Goal: Transaction & Acquisition: Purchase product/service

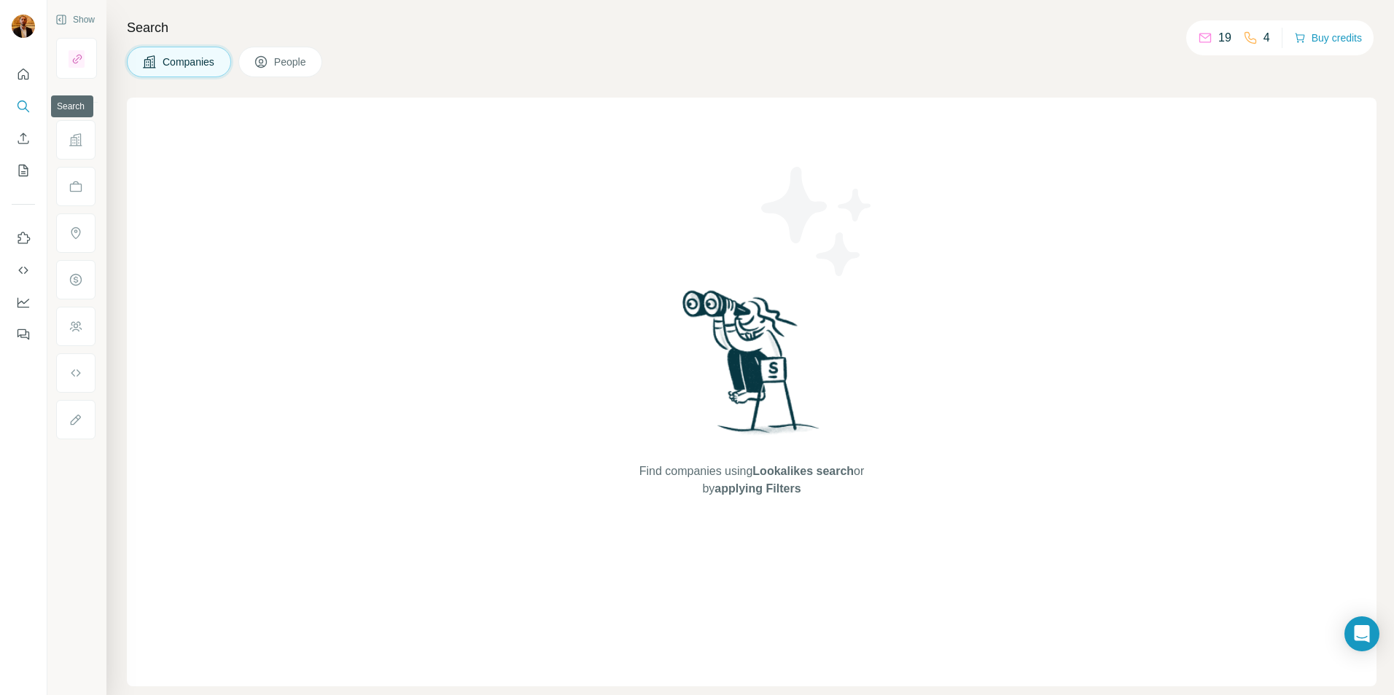
click at [16, 111] on icon "Search" at bounding box center [23, 106] width 15 height 15
click at [22, 105] on icon "Search" at bounding box center [23, 106] width 15 height 15
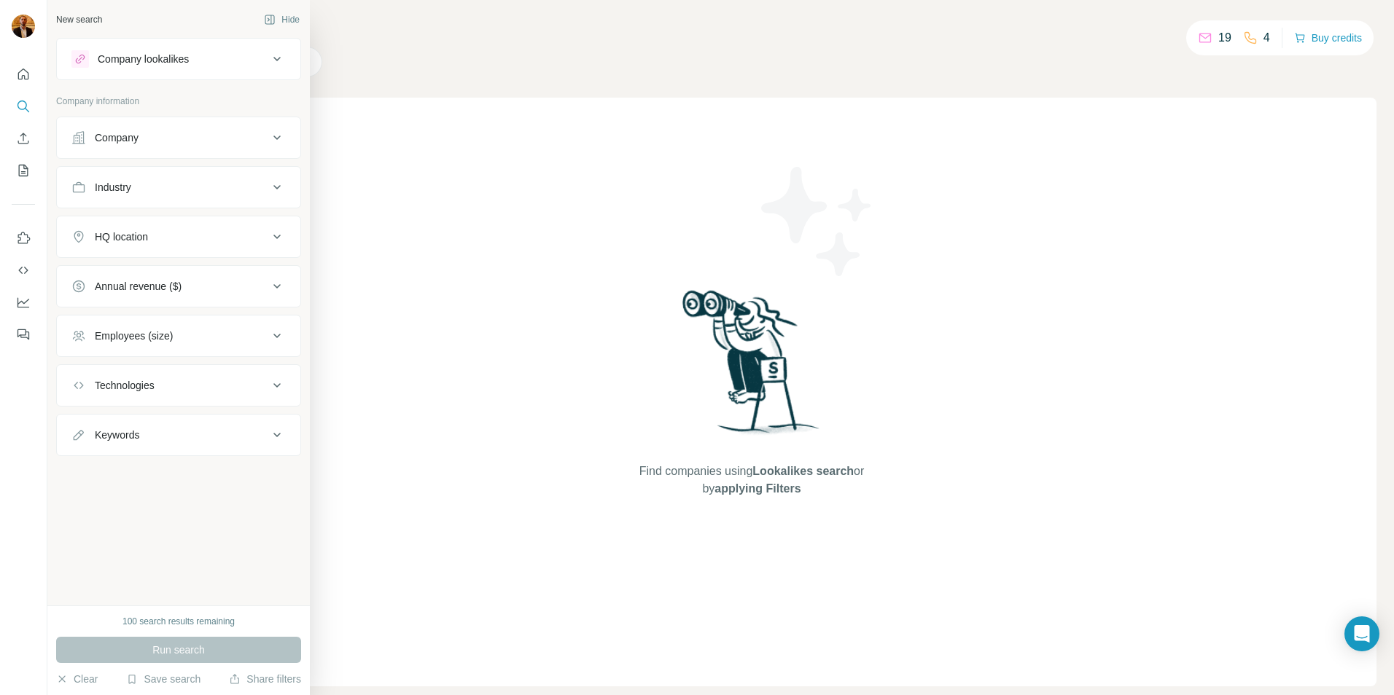
click at [101, 18] on div "New search" at bounding box center [79, 19] width 46 height 13
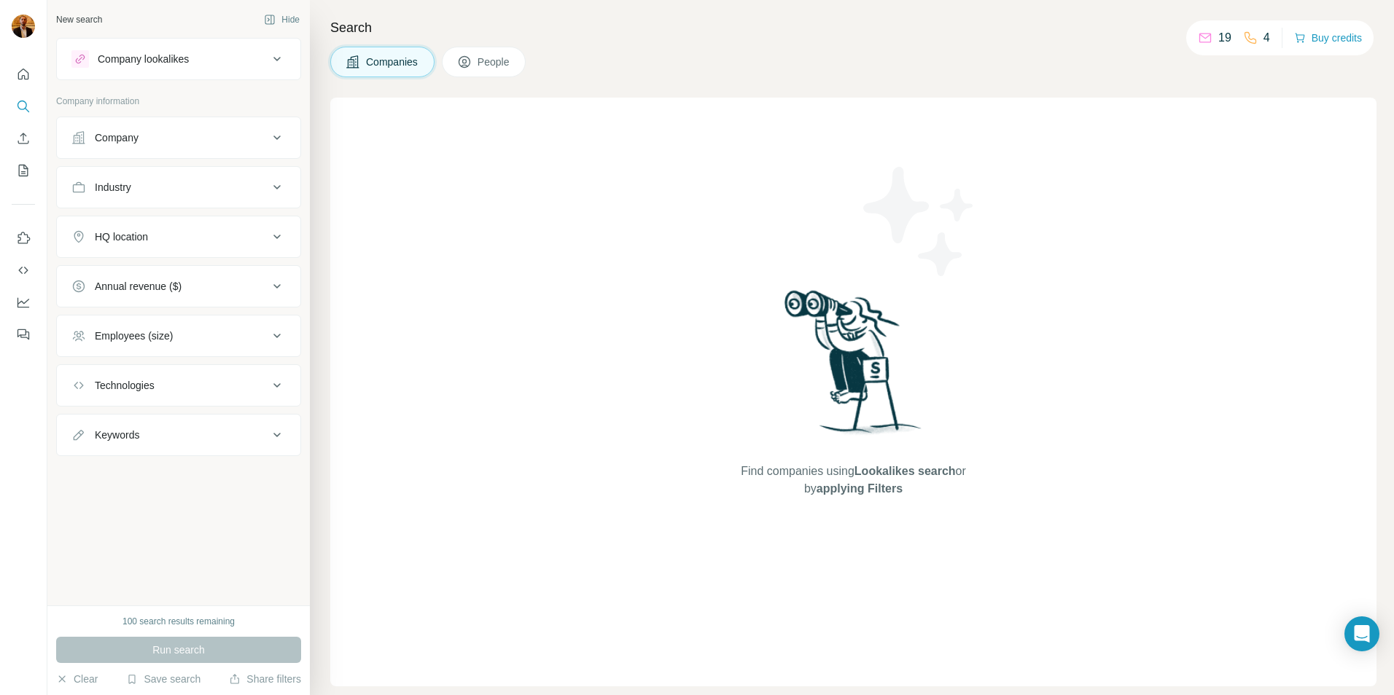
click at [477, 70] on button "People" at bounding box center [484, 62] width 85 height 31
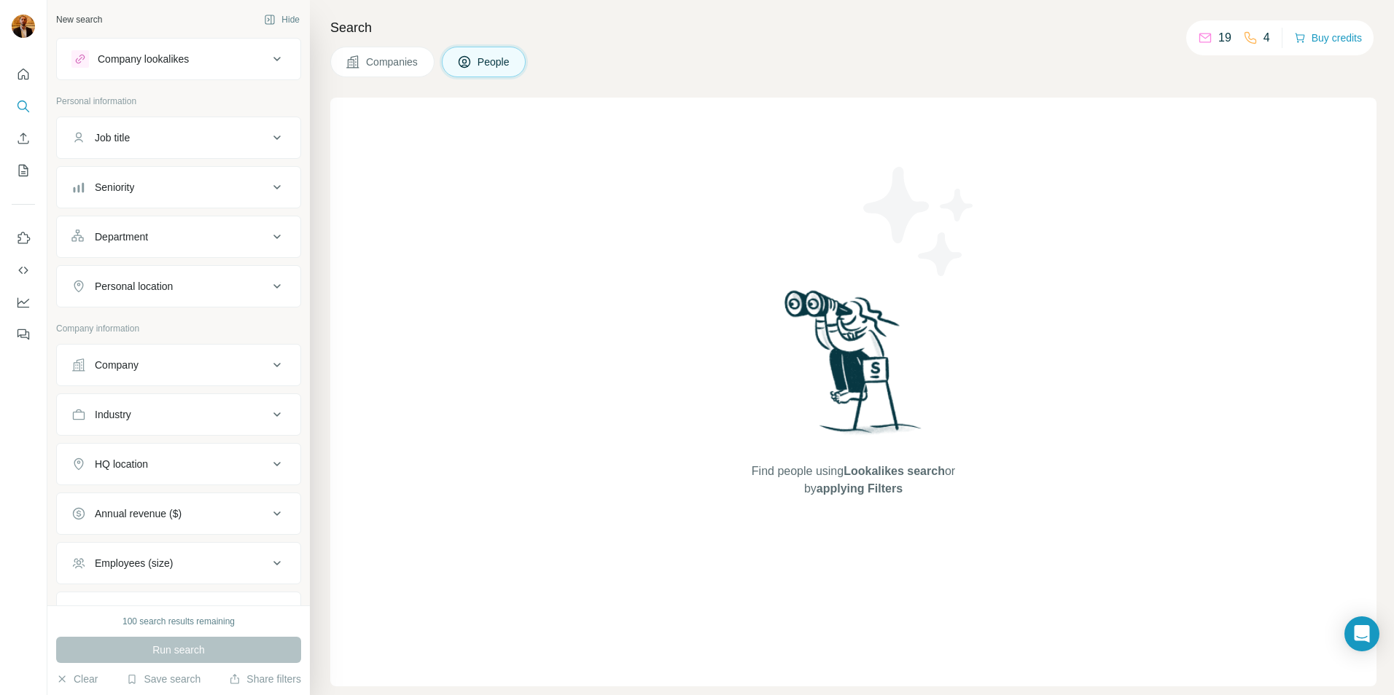
click at [153, 376] on button "Company" at bounding box center [178, 365] width 243 height 35
click at [172, 398] on input "text" at bounding box center [178, 402] width 214 height 26
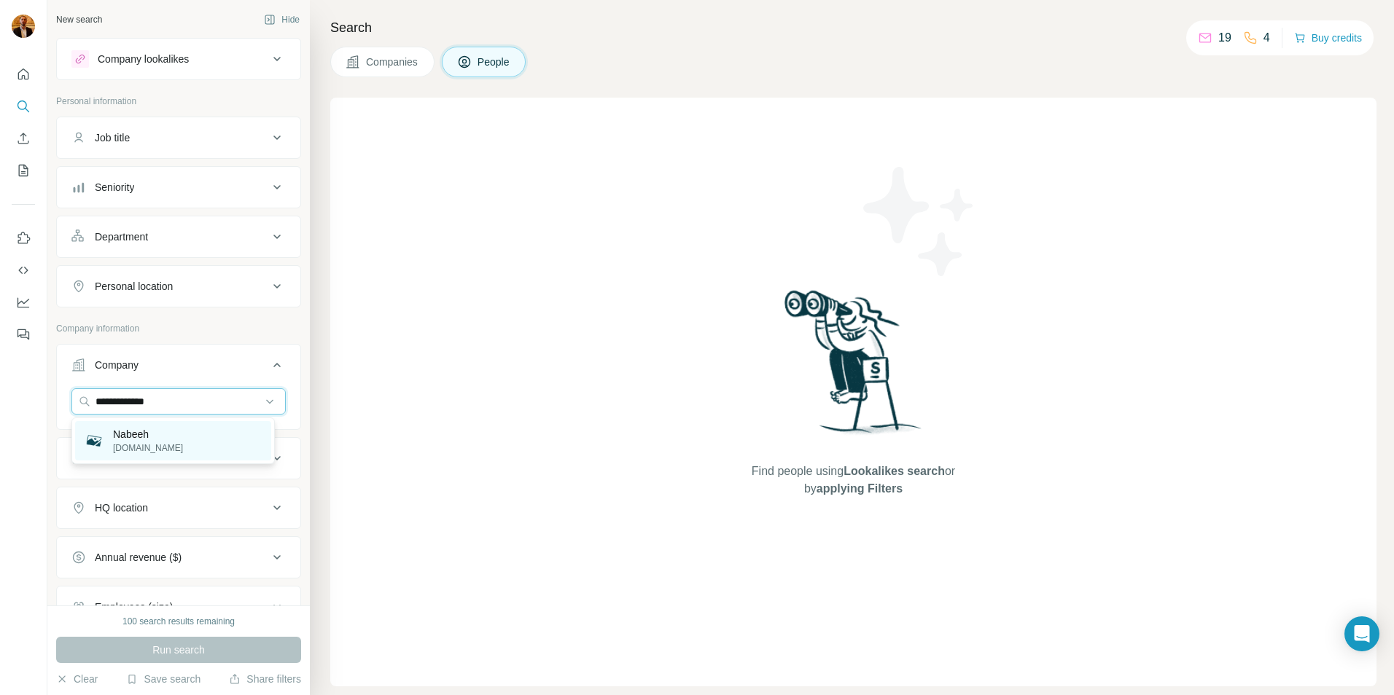
type input "**********"
click at [181, 456] on div "Nabeeh [DOMAIN_NAME]" at bounding box center [173, 440] width 196 height 39
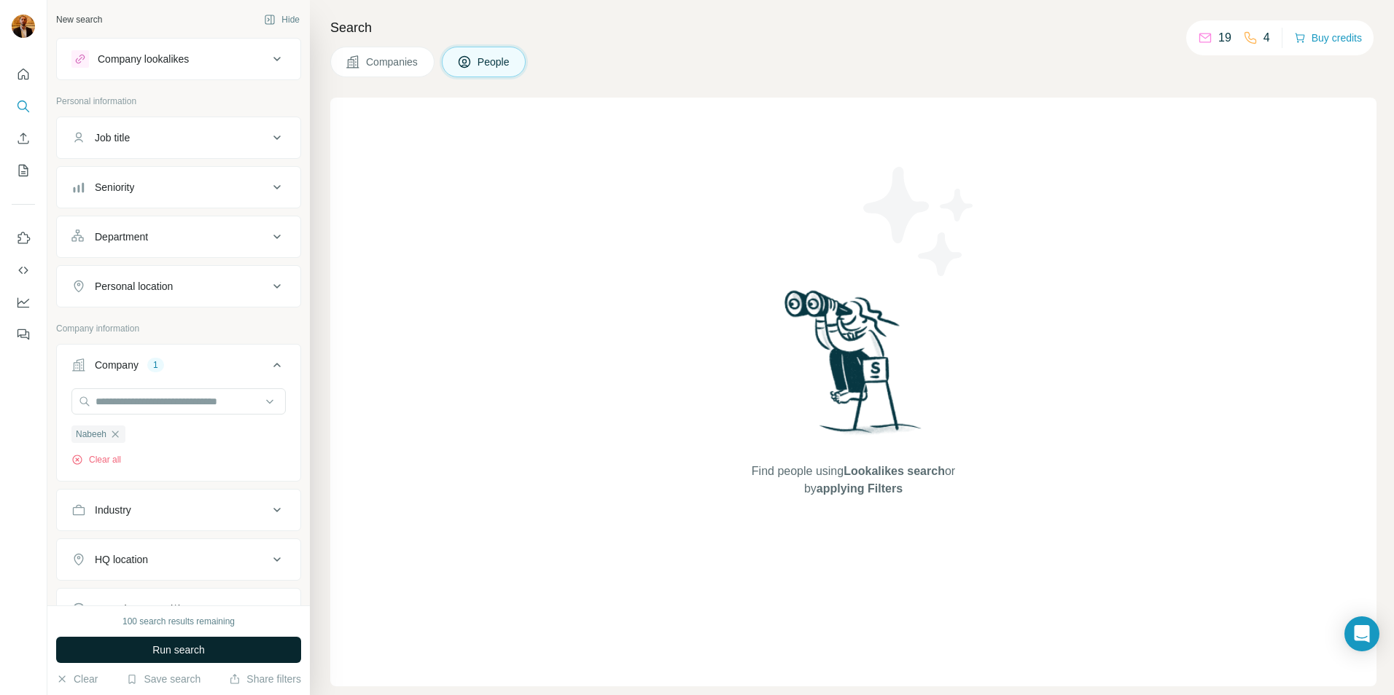
click at [245, 651] on button "Run search" at bounding box center [178, 650] width 245 height 26
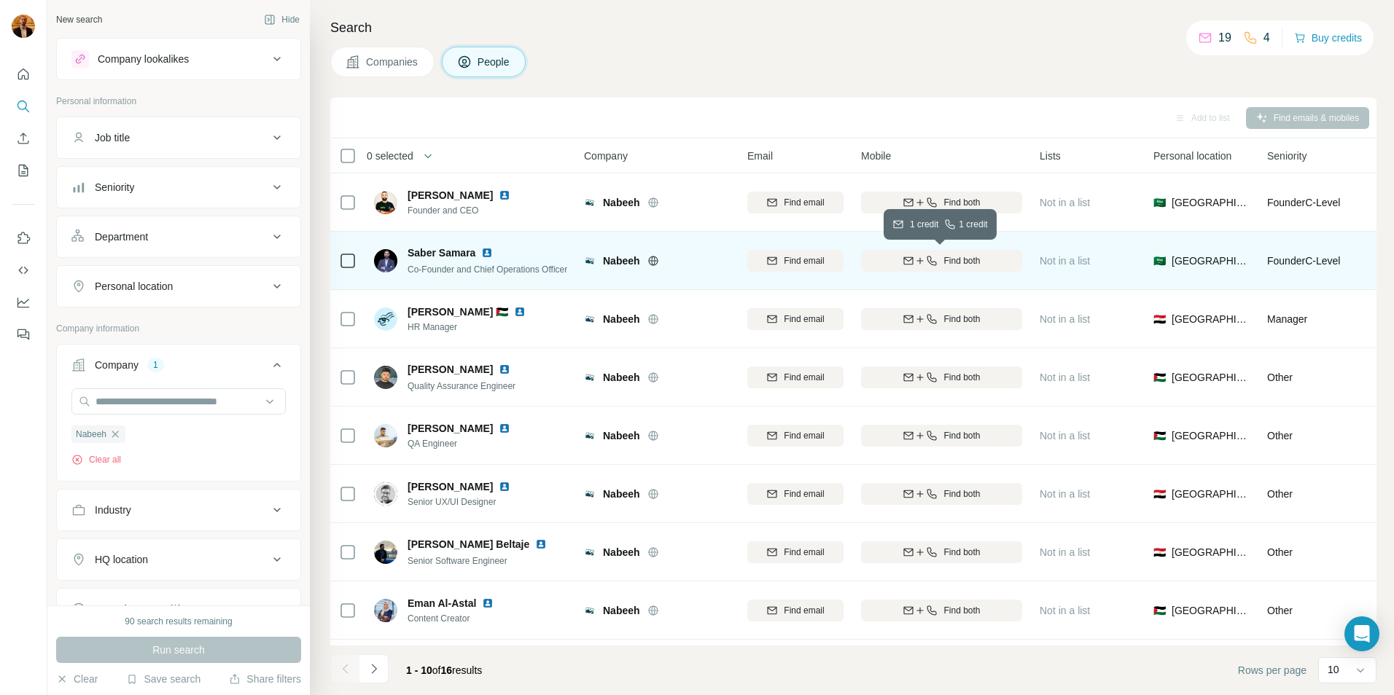
click at [1002, 262] on div "Find both" at bounding box center [941, 260] width 161 height 13
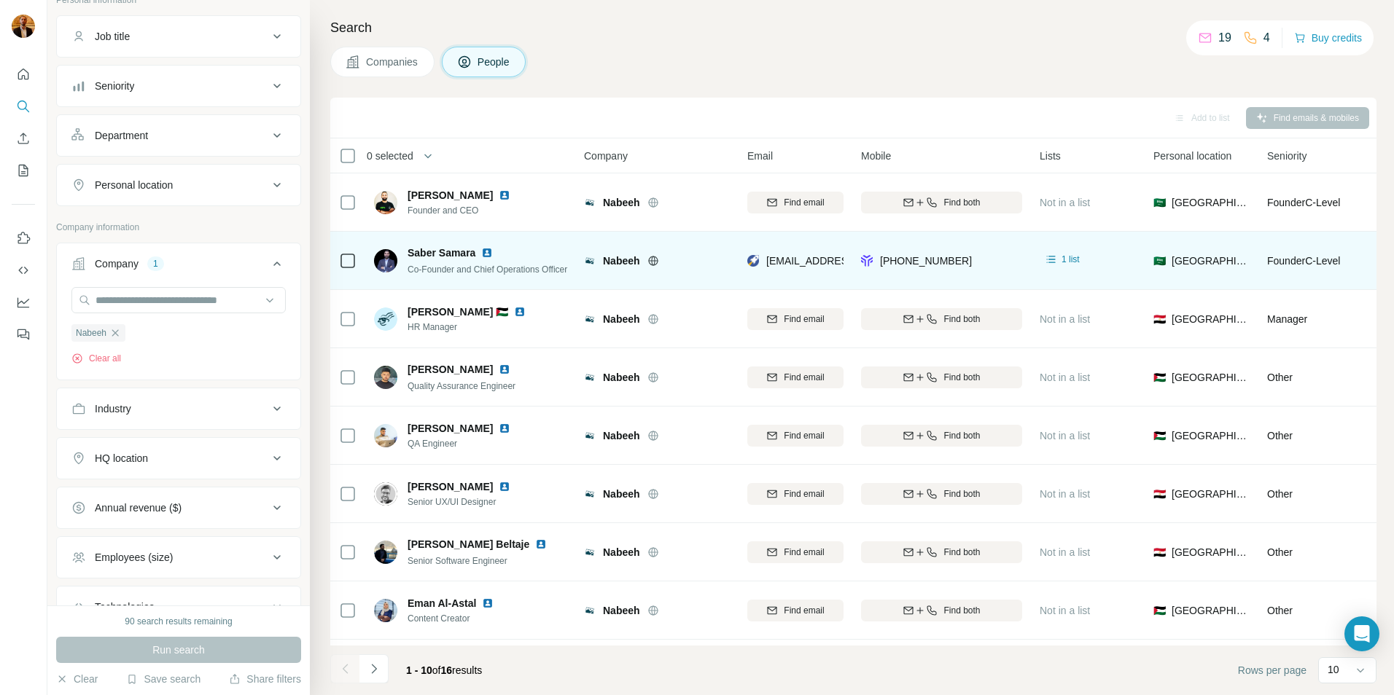
scroll to position [215, 0]
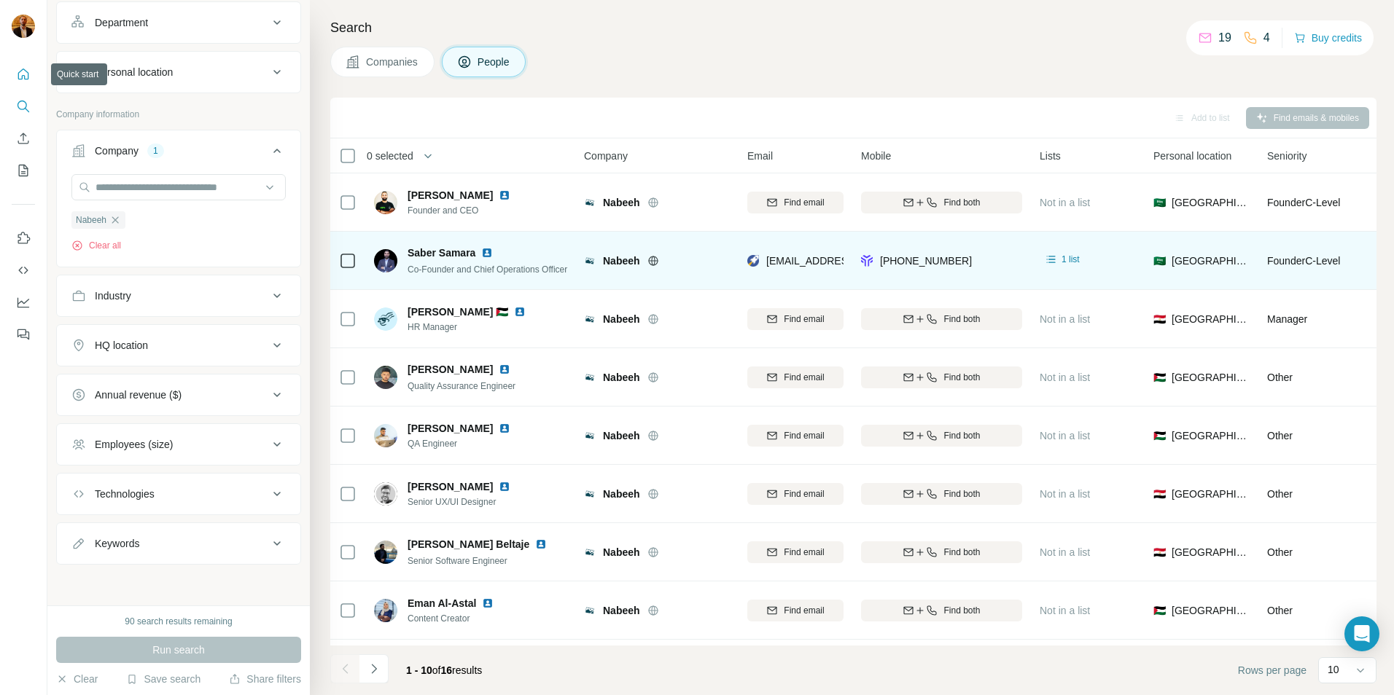
click at [23, 70] on icon "Quick start" at bounding box center [23, 74] width 11 height 11
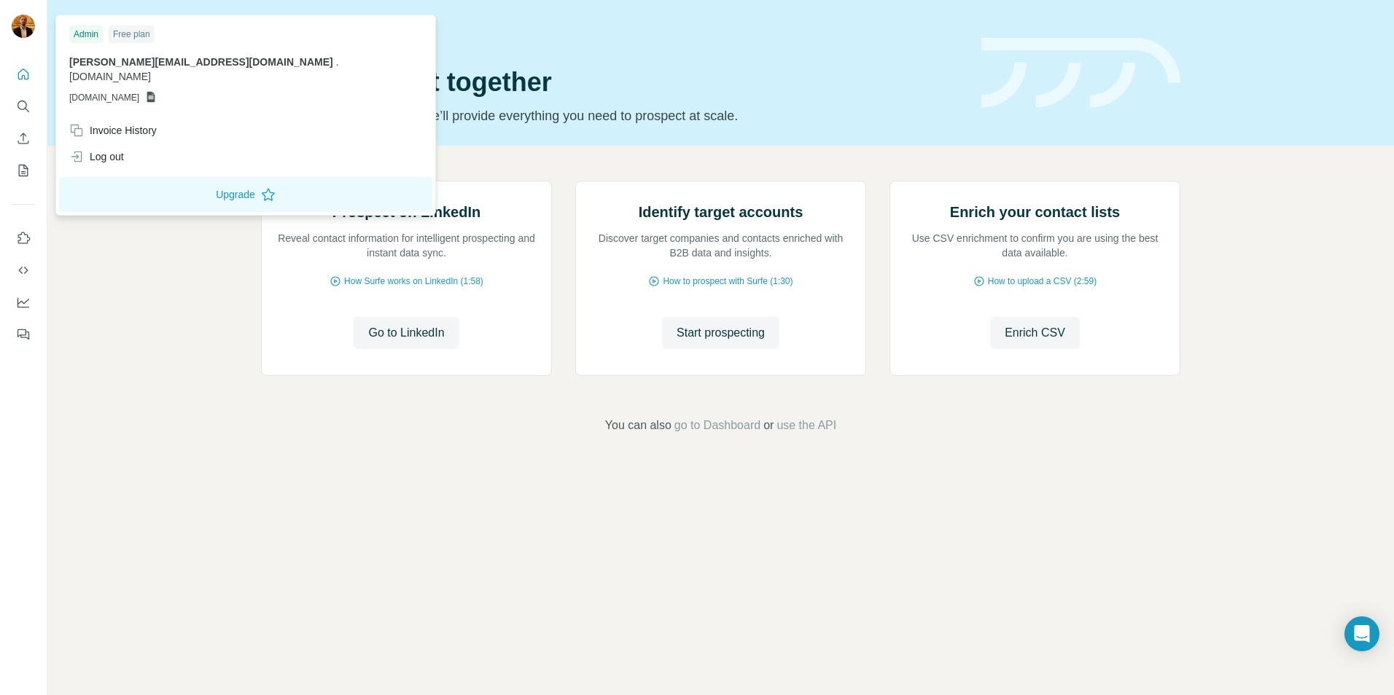
click at [27, 27] on img at bounding box center [23, 26] width 23 height 23
click at [122, 177] on button "Upgrade" at bounding box center [245, 194] width 373 height 35
click at [133, 26] on div "Free plan" at bounding box center [132, 34] width 46 height 17
click at [126, 28] on div "Free plan" at bounding box center [132, 34] width 46 height 17
click at [102, 330] on div "Prospect on LinkedIn Reveal contact information for intelligent prospecting and…" at bounding box center [720, 308] width 1347 height 324
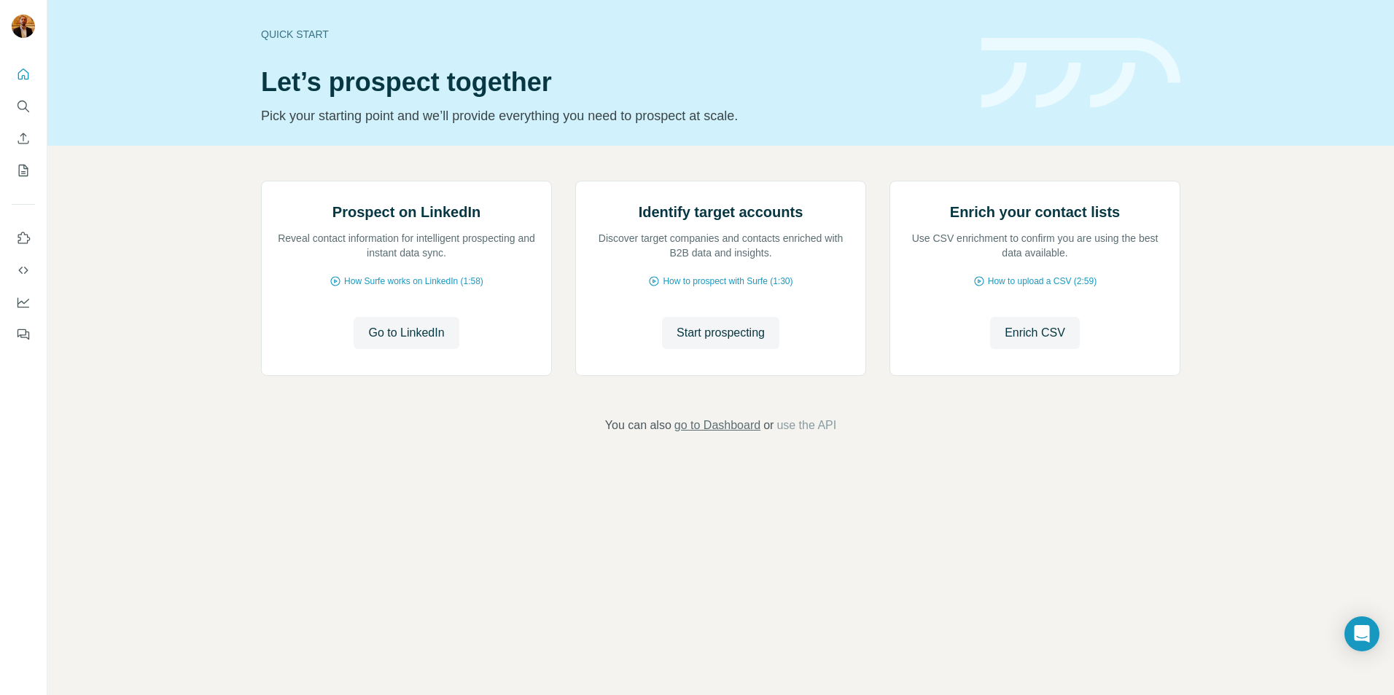
click at [712, 435] on span "go to Dashboard" at bounding box center [717, 425] width 86 height 17
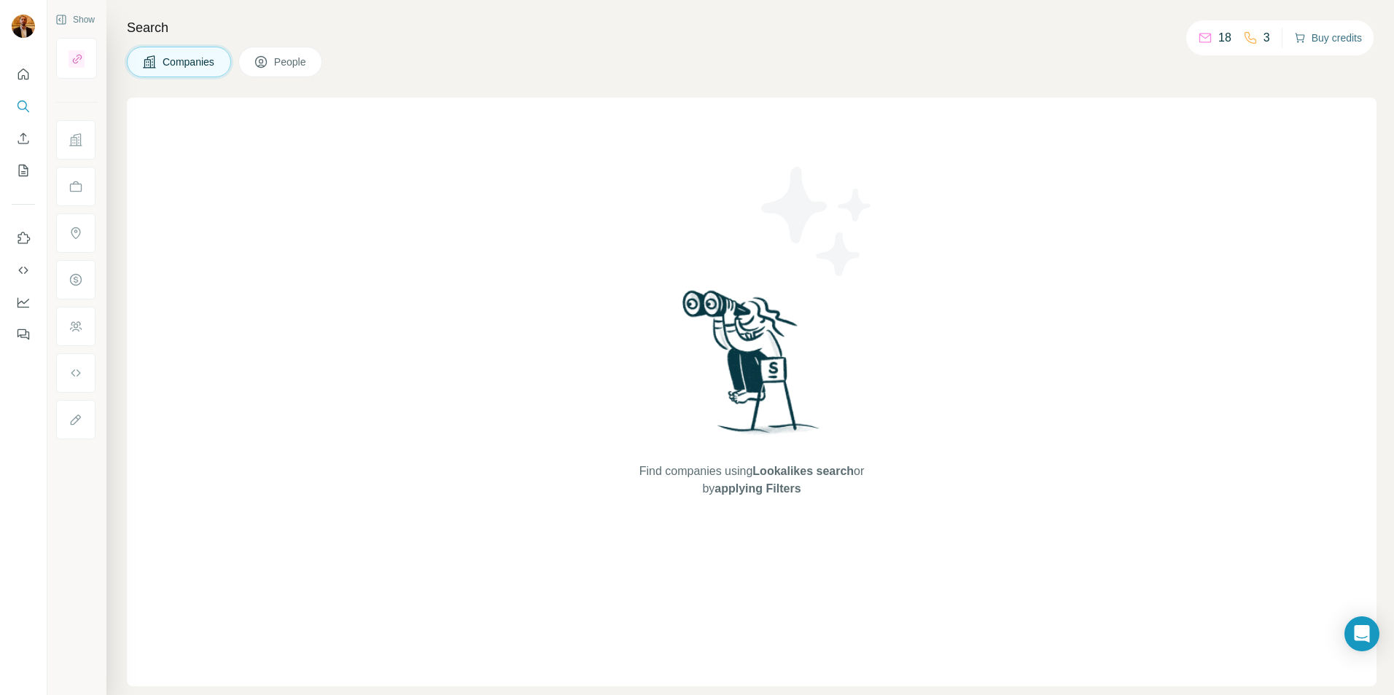
click at [1334, 39] on button "Buy credits" at bounding box center [1328, 38] width 68 height 20
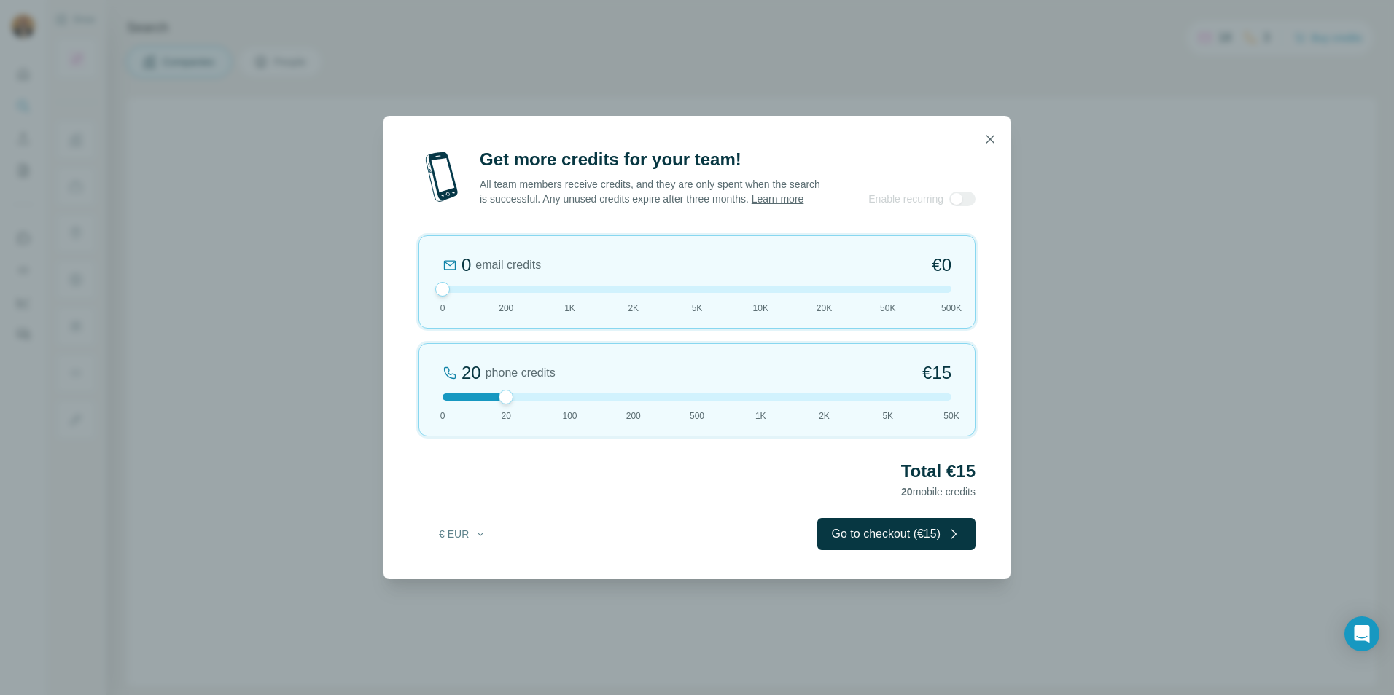
drag, startPoint x: 502, startPoint y: 295, endPoint x: 287, endPoint y: 301, distance: 215.2
click at [287, 301] on div "Get more credits for your team! All team members receive credits, and they are …" at bounding box center [697, 347] width 1394 height 695
click at [482, 539] on icon "button" at bounding box center [481, 535] width 12 height 12
click at [455, 581] on span "$ USD" at bounding box center [446, 574] width 30 height 15
drag, startPoint x: 507, startPoint y: 401, endPoint x: 684, endPoint y: 430, distance: 178.8
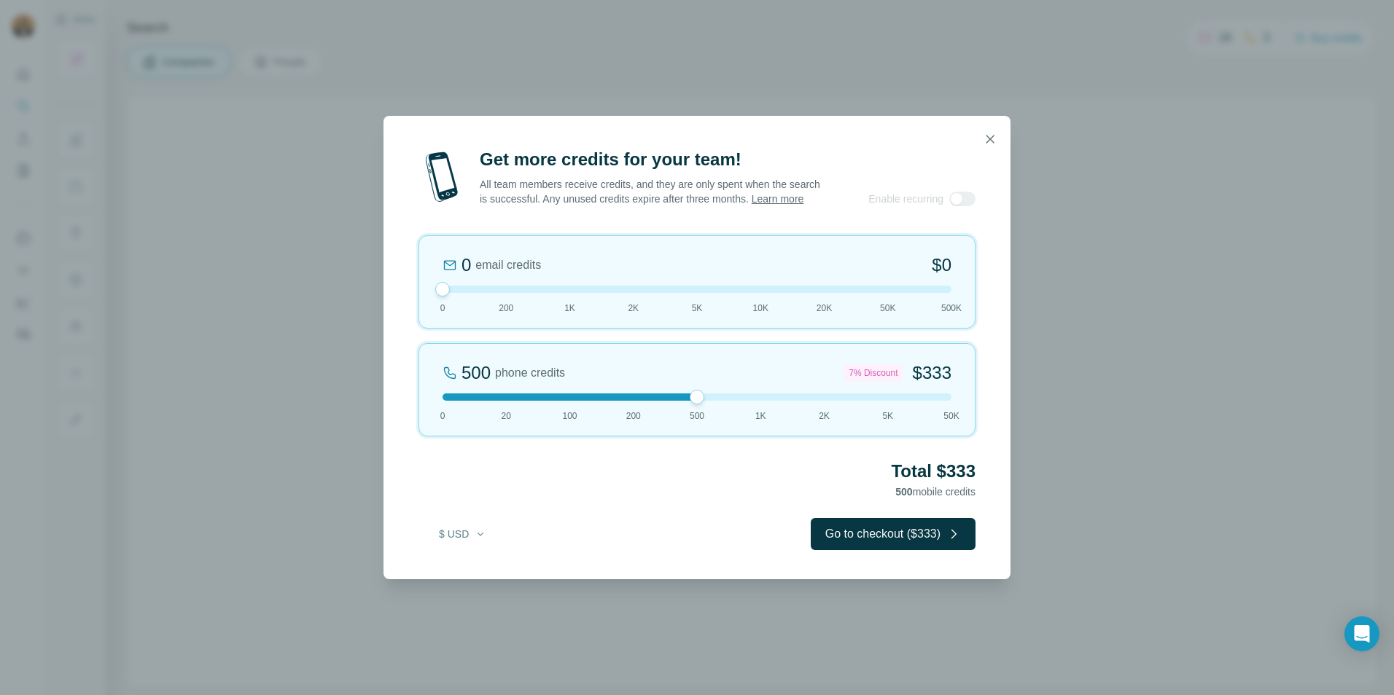
click at [684, 430] on div "500 phone credits 7% Discount $333 0 20 100 200 500 1K 2K 5K 50K" at bounding box center [696, 389] width 557 height 93
click at [634, 401] on div at bounding box center [697, 397] width 509 height 7
click at [687, 401] on div at bounding box center [697, 397] width 509 height 7
click at [645, 401] on div at bounding box center [697, 397] width 509 height 7
click at [572, 408] on div "200 phone credits 5% Discount $137 0 20 100 200 500 1K 2K 5K 50K" at bounding box center [696, 389] width 557 height 93
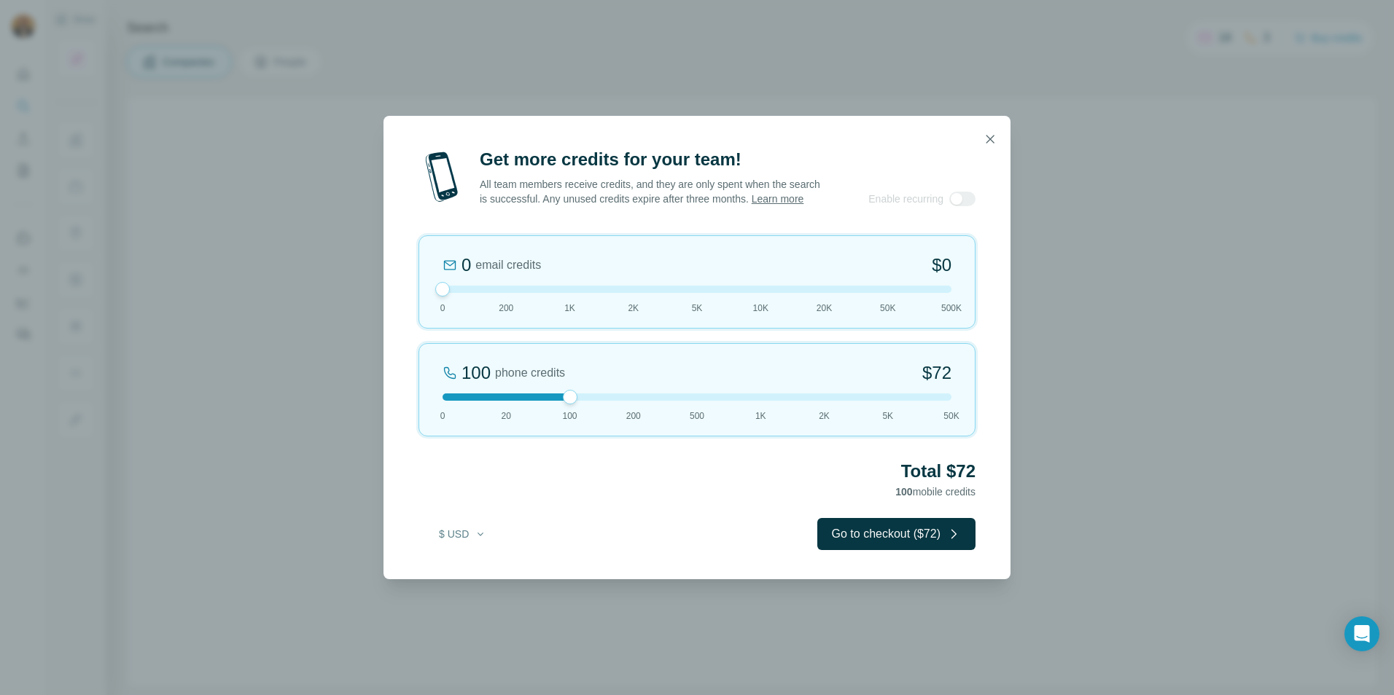
click at [265, 177] on div "Get more credits for your team! All team members receive credits, and they are …" at bounding box center [697, 347] width 1394 height 695
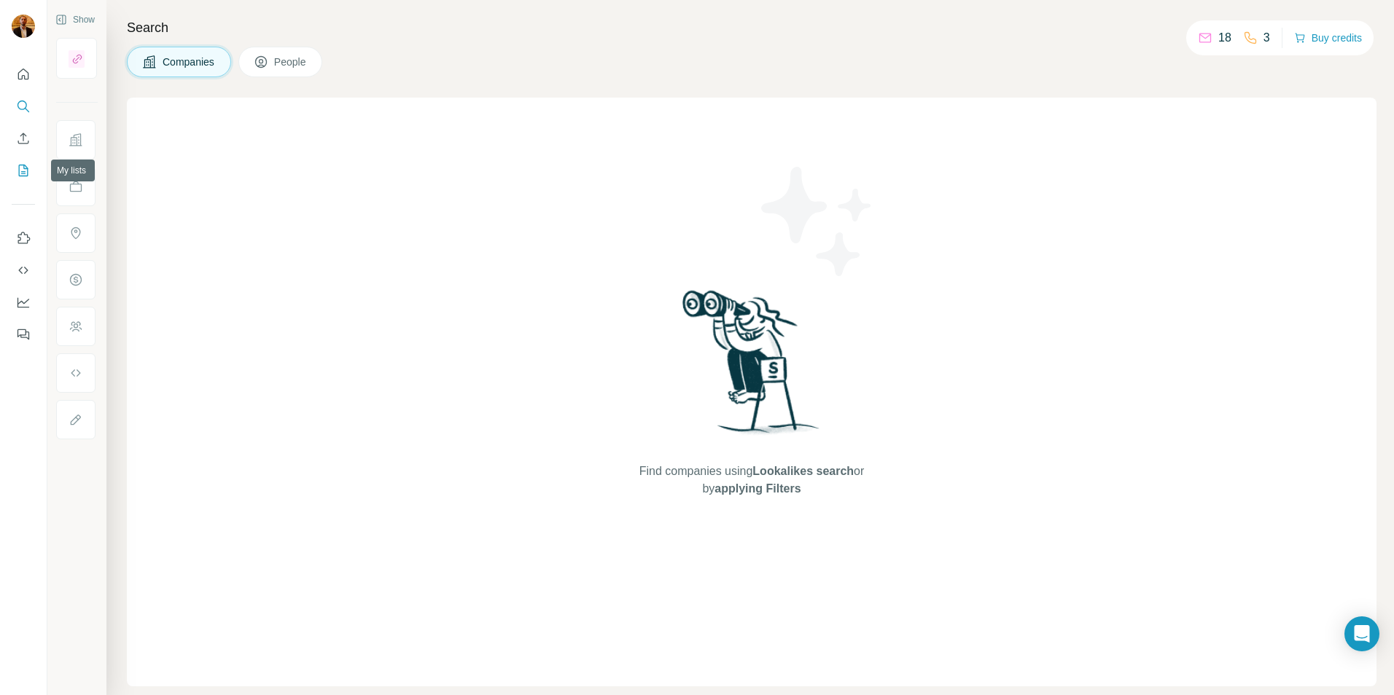
click at [25, 180] on button "My lists" at bounding box center [23, 170] width 23 height 26
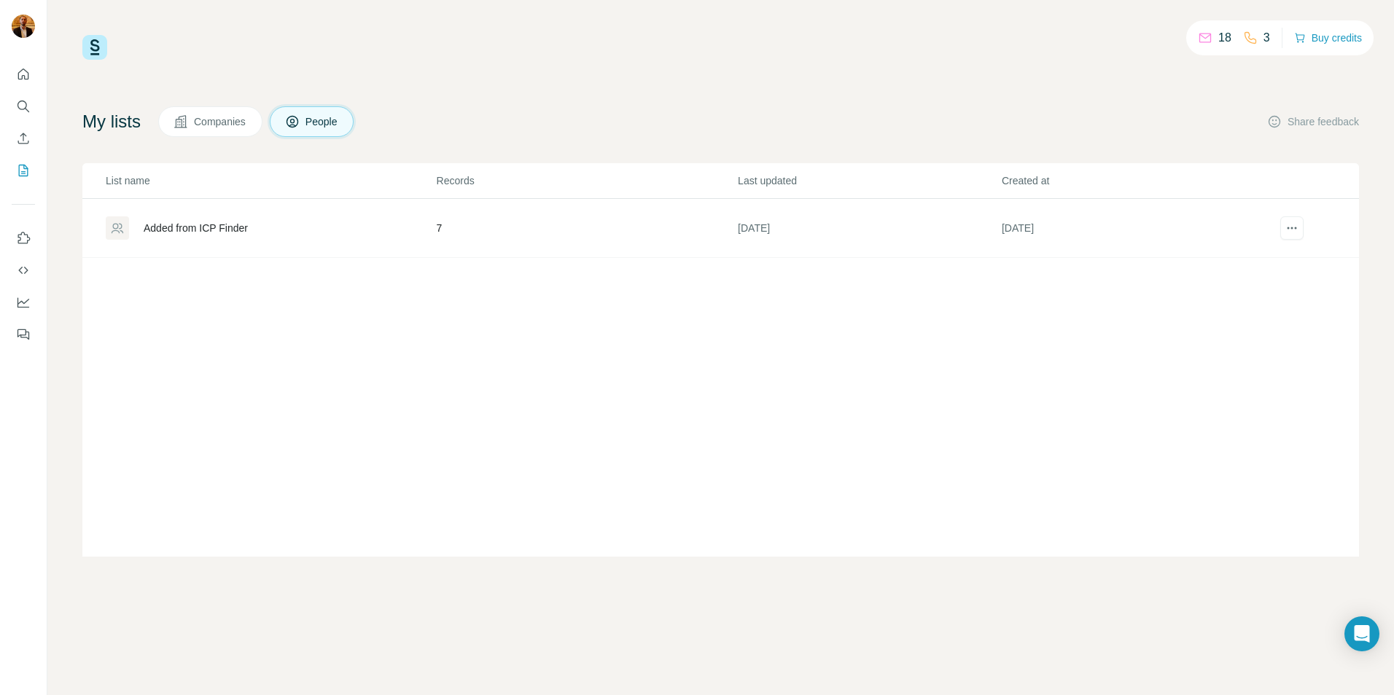
click at [242, 233] on div "Added from ICP Finder" at bounding box center [196, 228] width 104 height 15
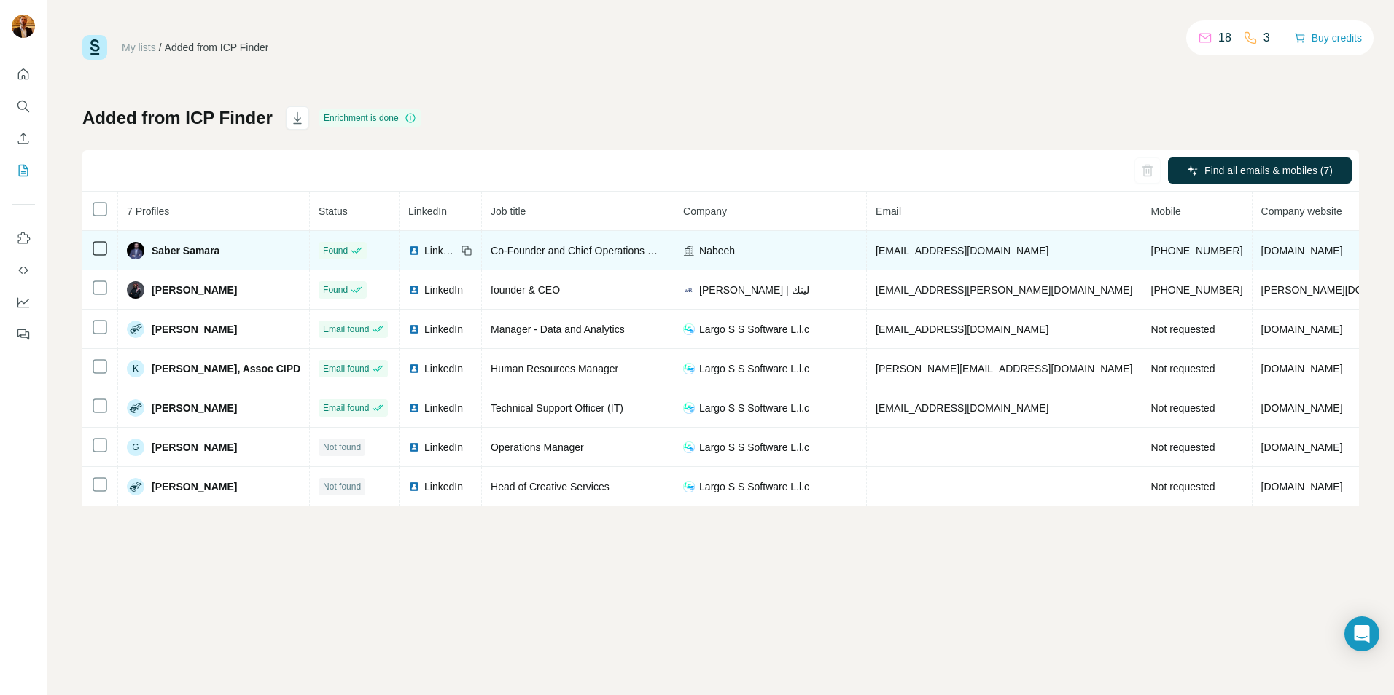
click at [1151, 249] on span "[PHONE_NUMBER]" at bounding box center [1197, 251] width 92 height 12
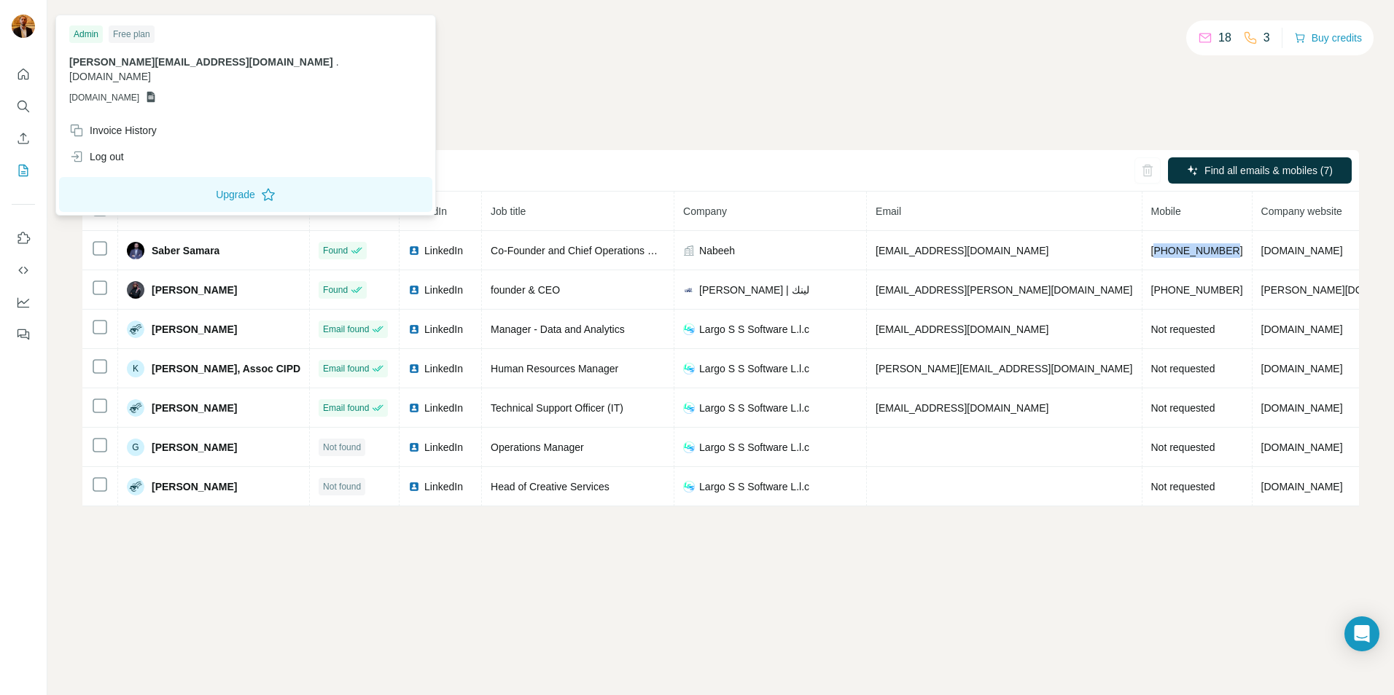
click at [26, 29] on img at bounding box center [23, 26] width 23 height 23
click at [18, 66] on button "Quick start" at bounding box center [23, 74] width 23 height 26
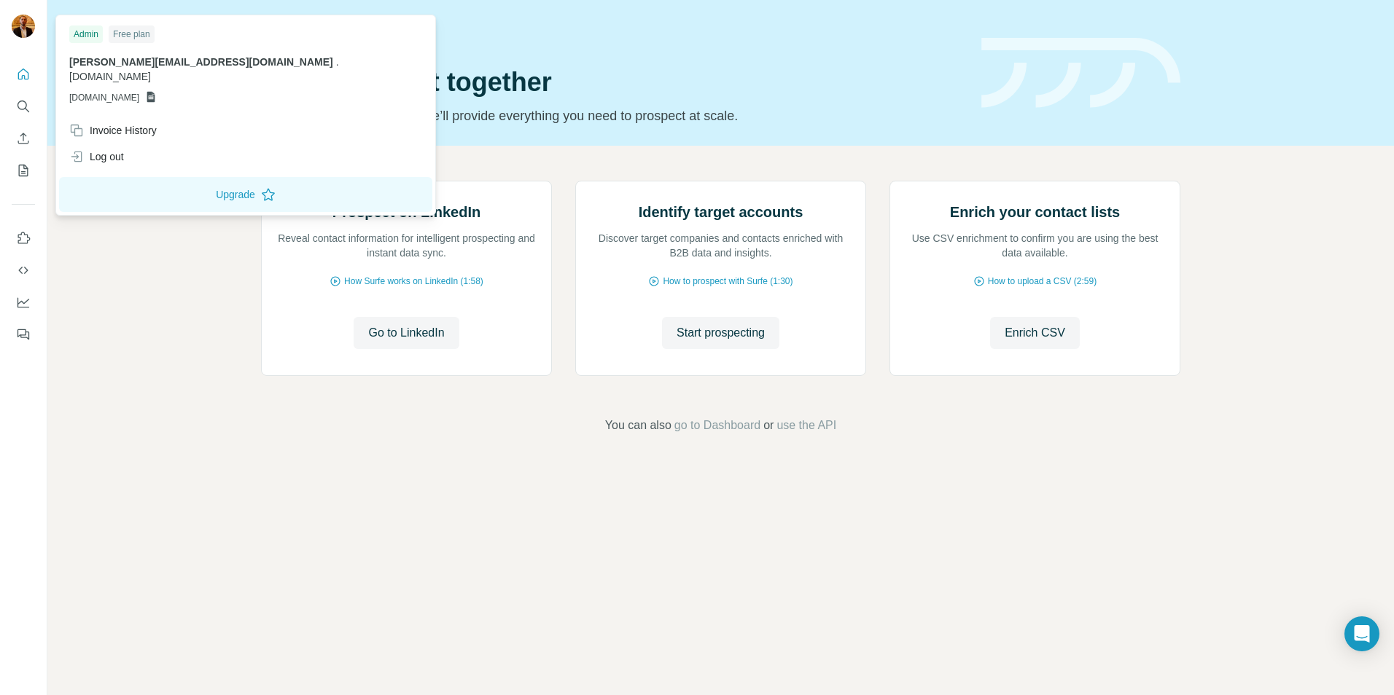
click at [26, 20] on img at bounding box center [23, 26] width 23 height 23
click at [155, 92] on icon at bounding box center [151, 97] width 8 height 11
